Goal: Check status: Check status

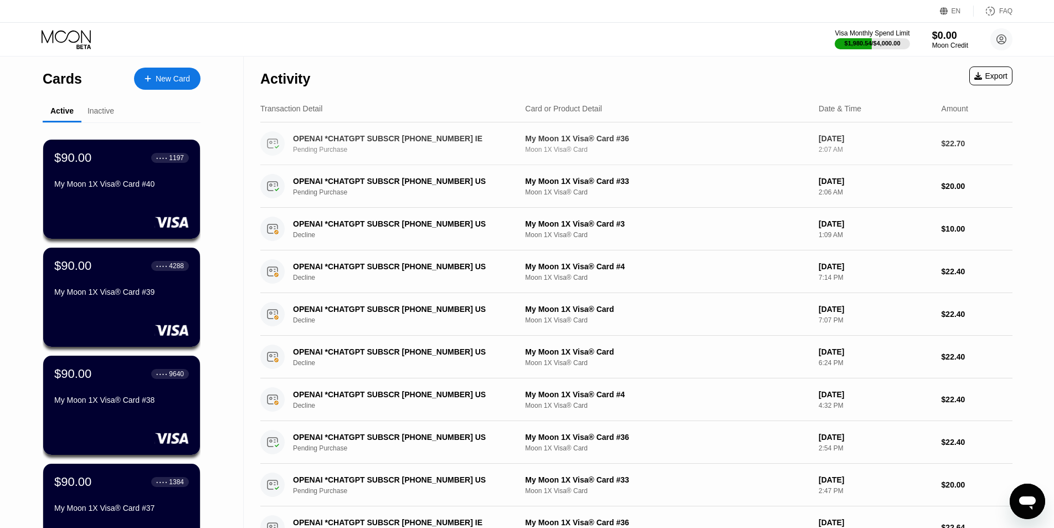
click at [617, 147] on div "My Moon 1X Visa® Card #36 Moon 1X Visa® Card" at bounding box center [667, 143] width 285 height 19
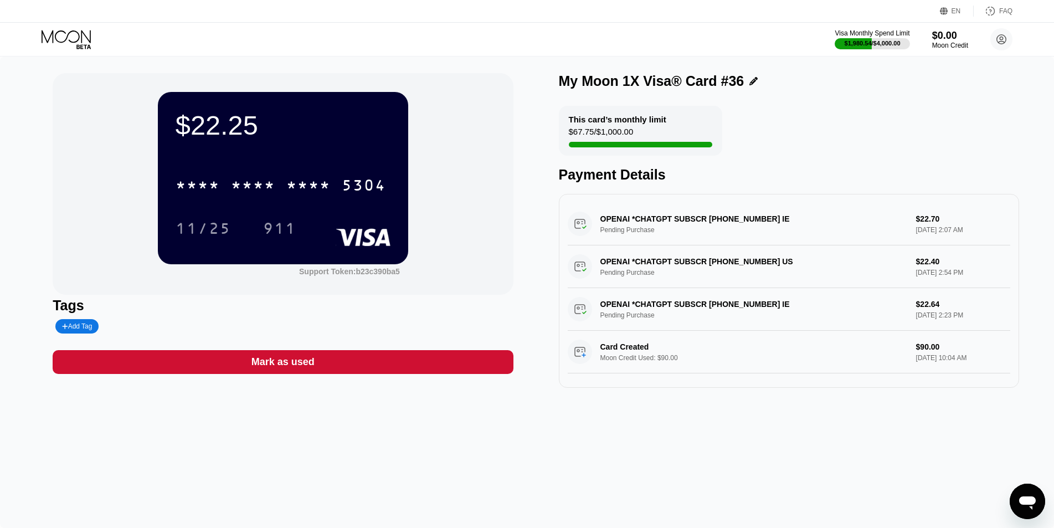
click at [57, 37] on icon at bounding box center [67, 39] width 51 height 19
